Goal: Task Accomplishment & Management: Use online tool/utility

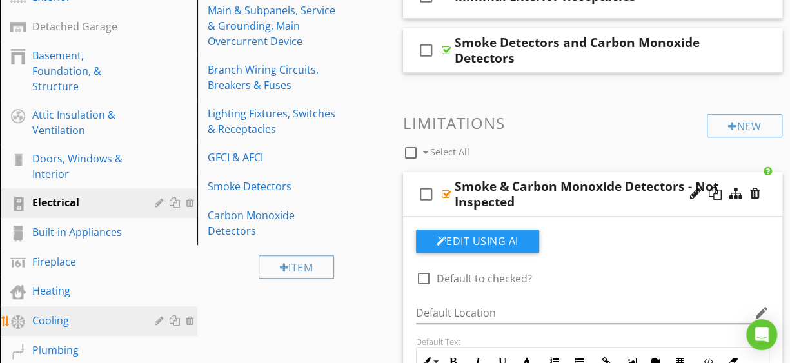
click at [92, 319] on div "Cooling" at bounding box center [84, 320] width 104 height 15
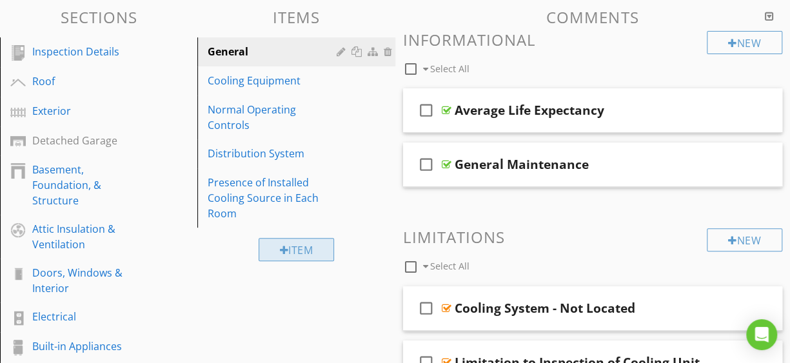
scroll to position [86, 0]
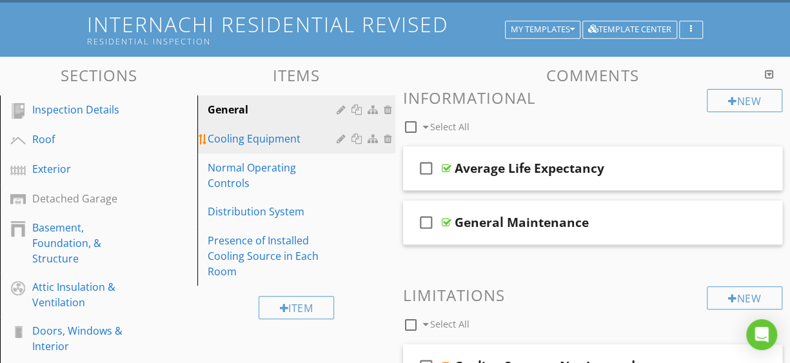
click at [306, 141] on div "Cooling Equipment" at bounding box center [274, 138] width 132 height 15
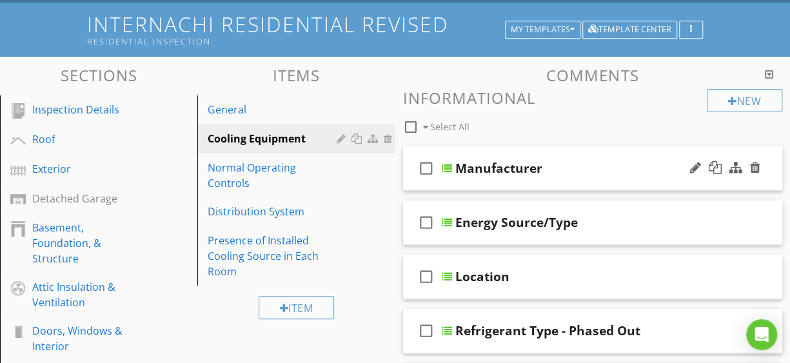
click at [562, 179] on div "check_box_outline_blank Manufacturer" at bounding box center [593, 168] width 380 height 45
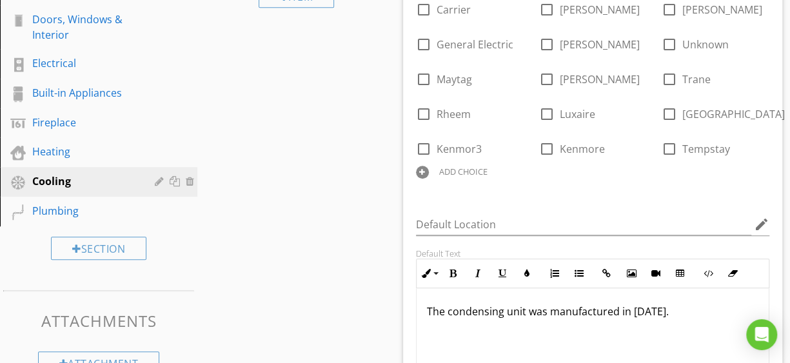
scroll to position [430, 0]
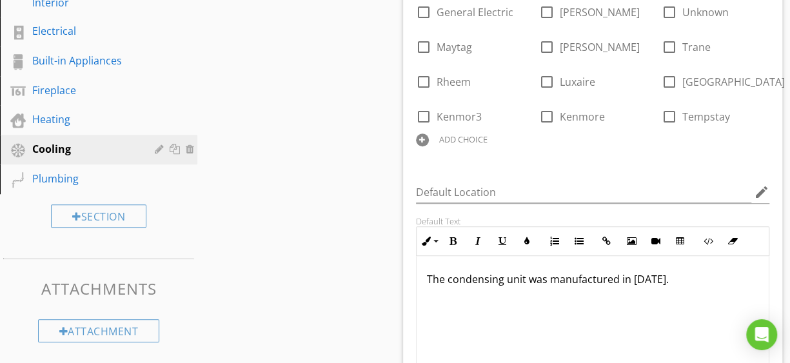
click at [691, 274] on p "The condensing unit was manufactured in [DATE]." at bounding box center [593, 279] width 332 height 15
drag, startPoint x: 689, startPoint y: 274, endPoint x: 388, endPoint y: 264, distance: 301.4
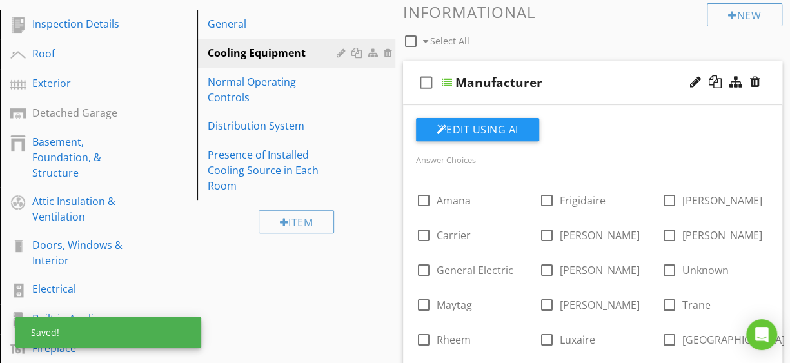
scroll to position [86, 0]
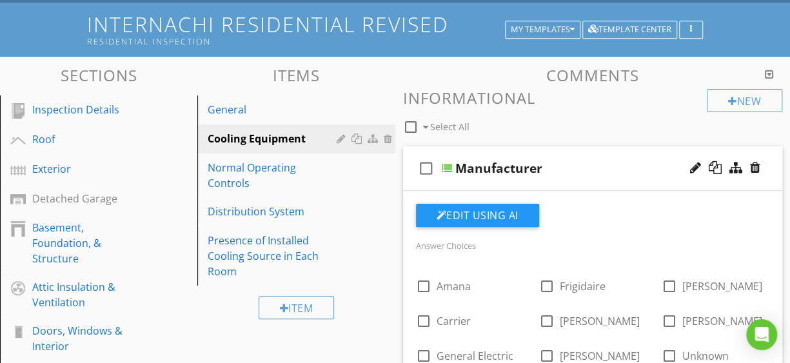
click at [382, 312] on div "Item" at bounding box center [295, 307] width 197 height 43
click at [502, 121] on div "check_box_outline_blank Select All" at bounding box center [555, 124] width 304 height 25
click at [521, 74] on h3 "Comments" at bounding box center [593, 74] width 380 height 17
click at [770, 72] on div at bounding box center [769, 74] width 9 height 10
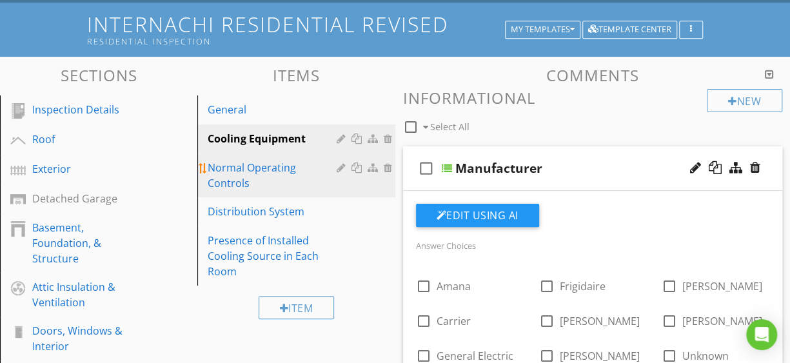
click at [215, 166] on div "Normal Operating Controls" at bounding box center [274, 175] width 132 height 31
